Goal: Task Accomplishment & Management: Manage account settings

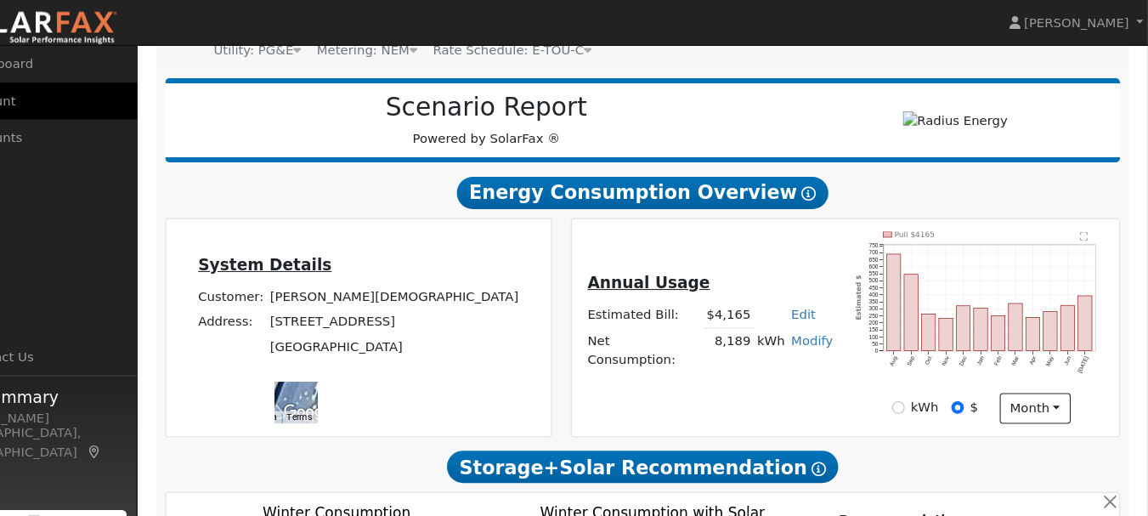
scroll to position [181, 0]
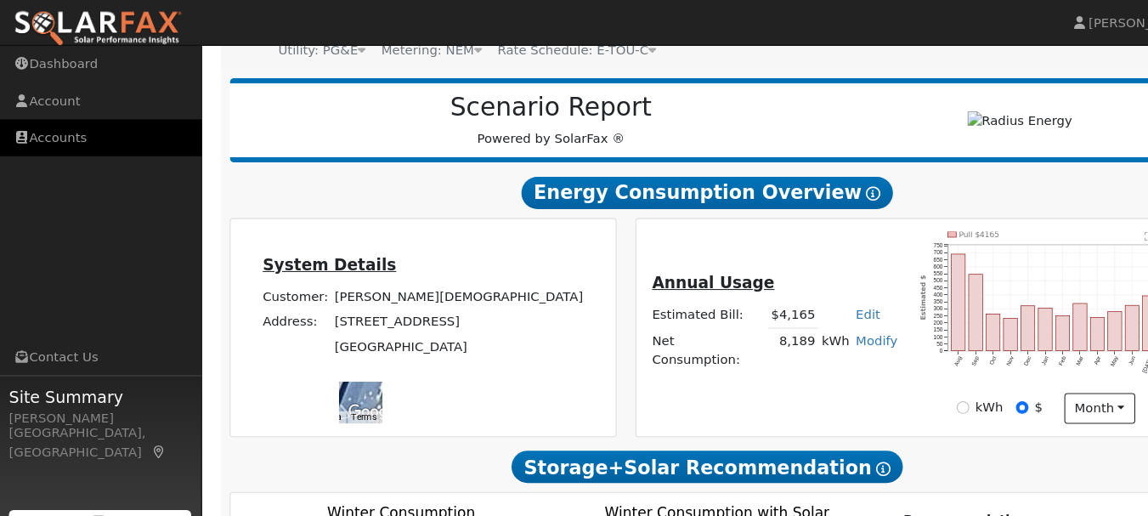
click at [55, 135] on link "Accounts" at bounding box center [95, 130] width 191 height 35
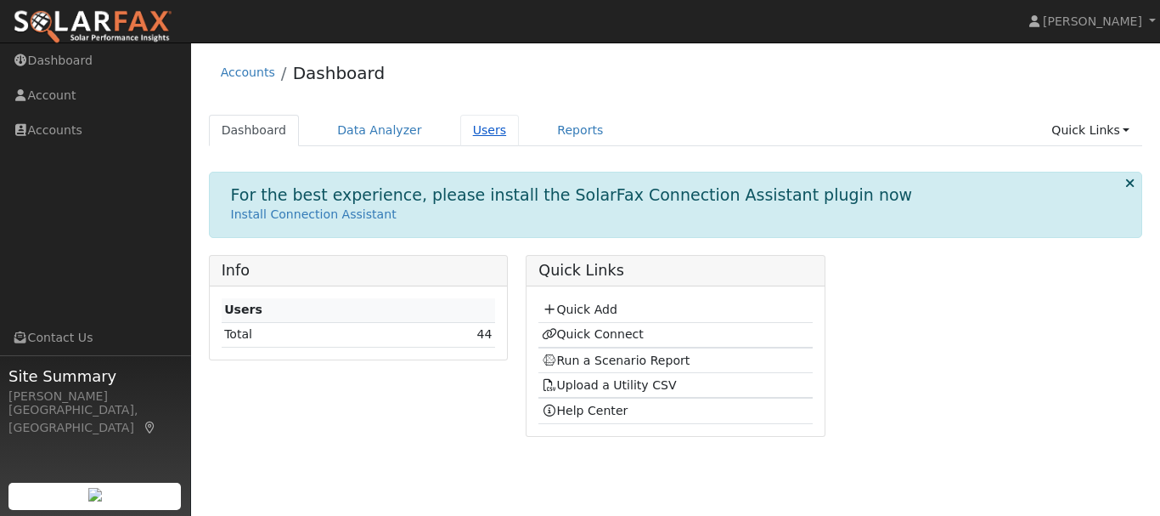
click at [467, 127] on link "Users" at bounding box center [489, 130] width 59 height 31
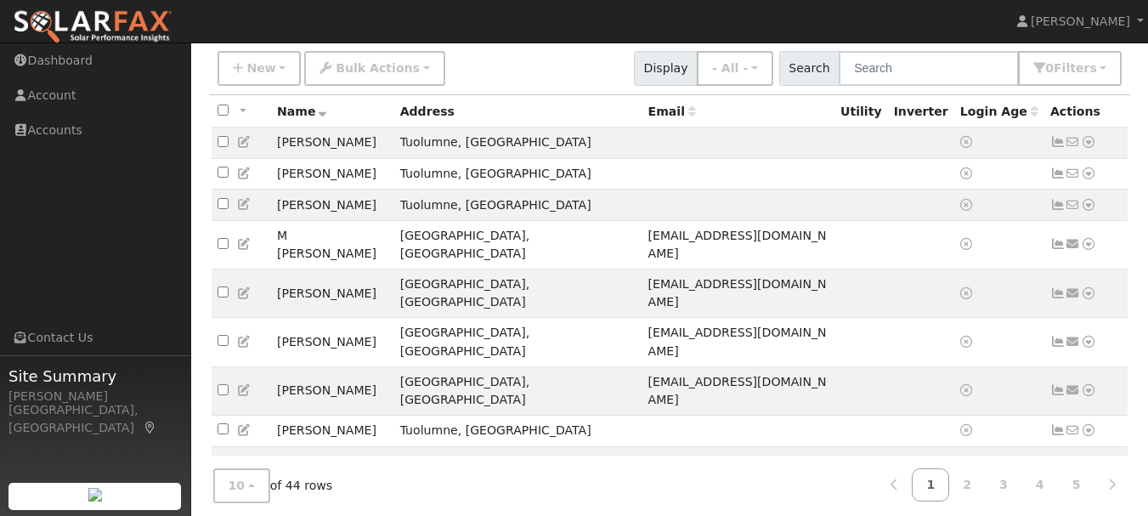
scroll to position [141, 0]
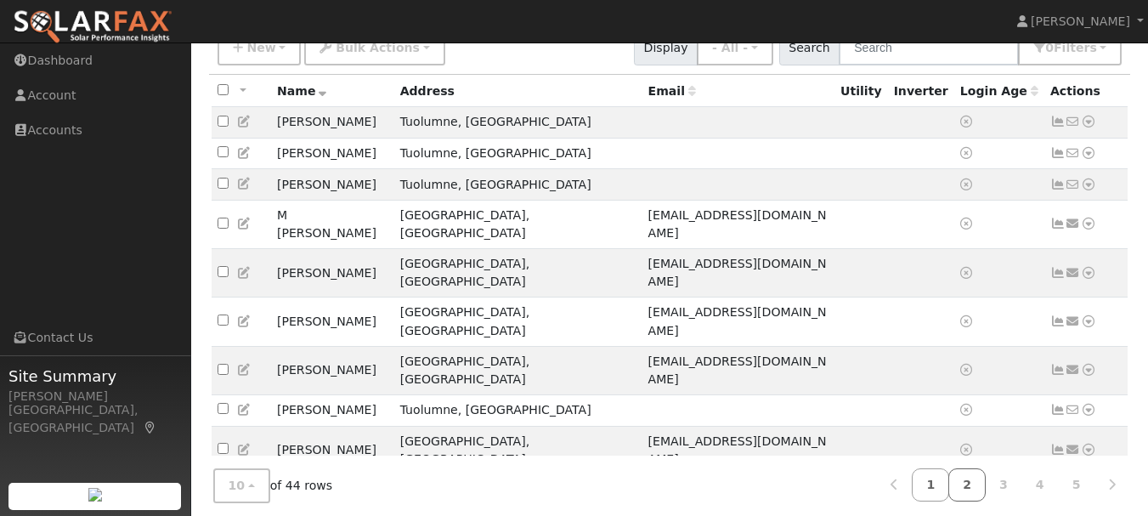
click at [974, 480] on link "2" at bounding box center [966, 484] width 37 height 33
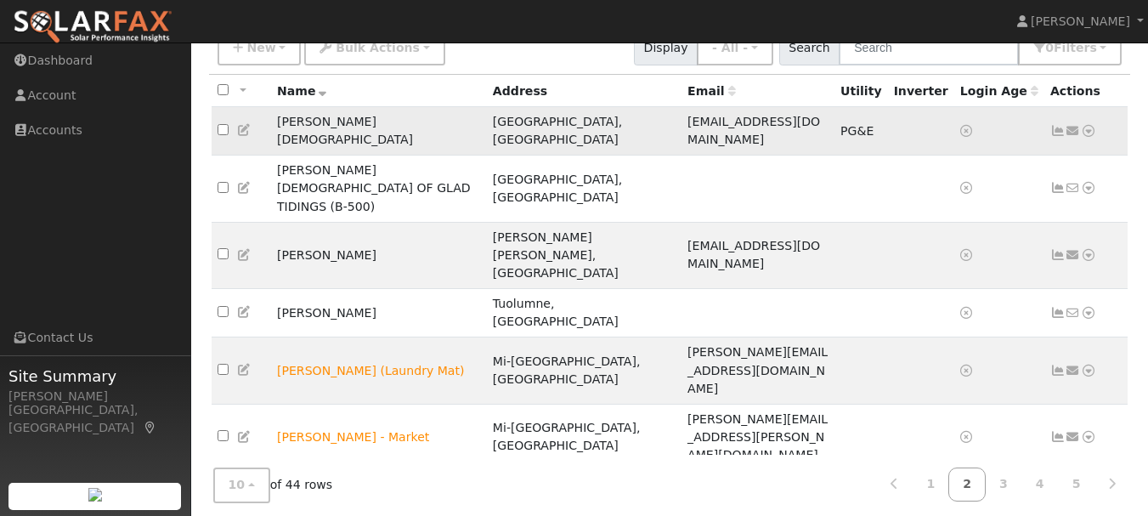
click at [1091, 127] on icon at bounding box center [1087, 131] width 15 height 12
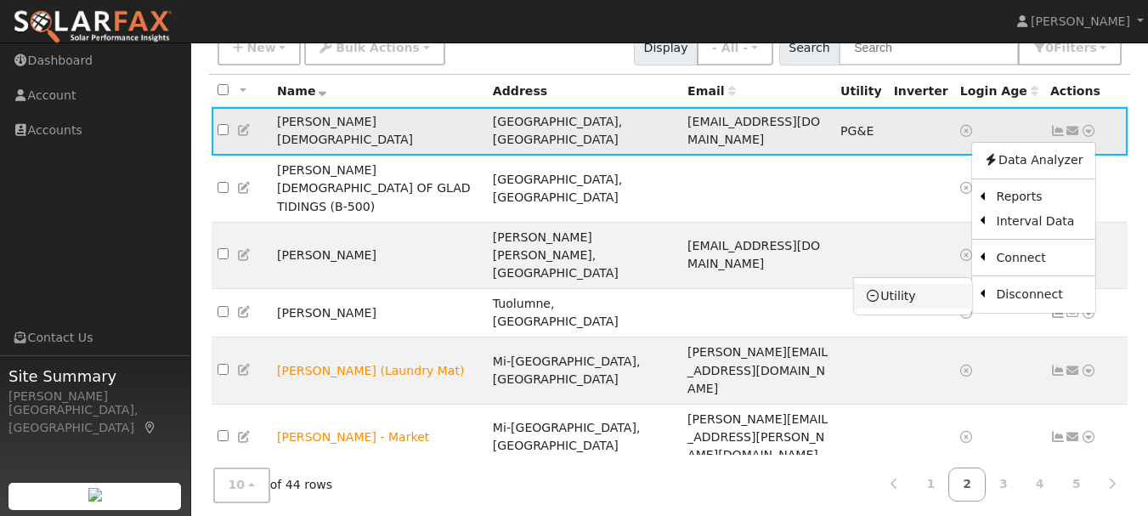
click at [907, 295] on link "Utility" at bounding box center [913, 296] width 118 height 24
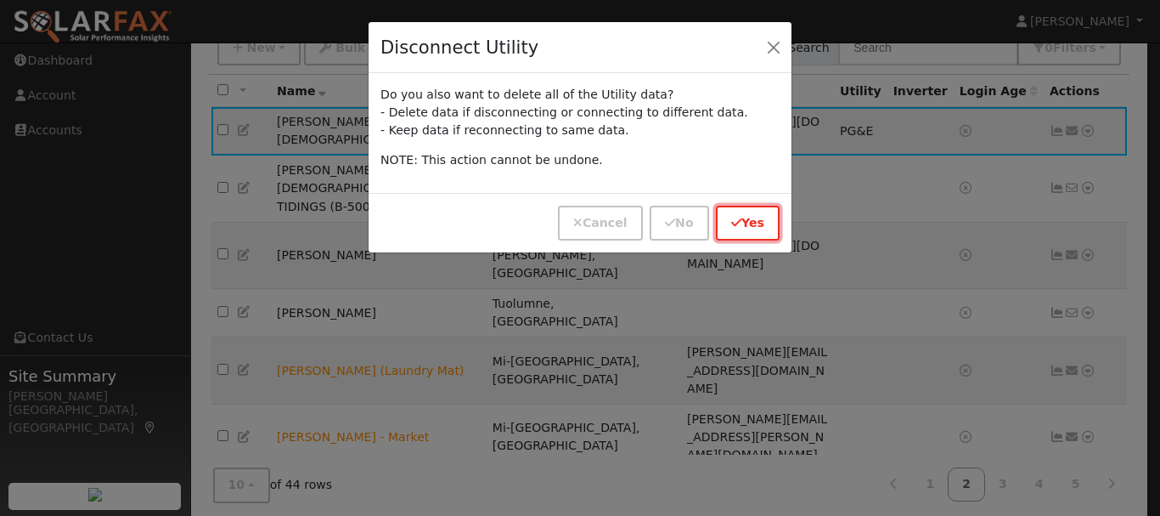
click at [760, 223] on button "Yes" at bounding box center [748, 223] width 64 height 35
